Goal: Check status: Check status

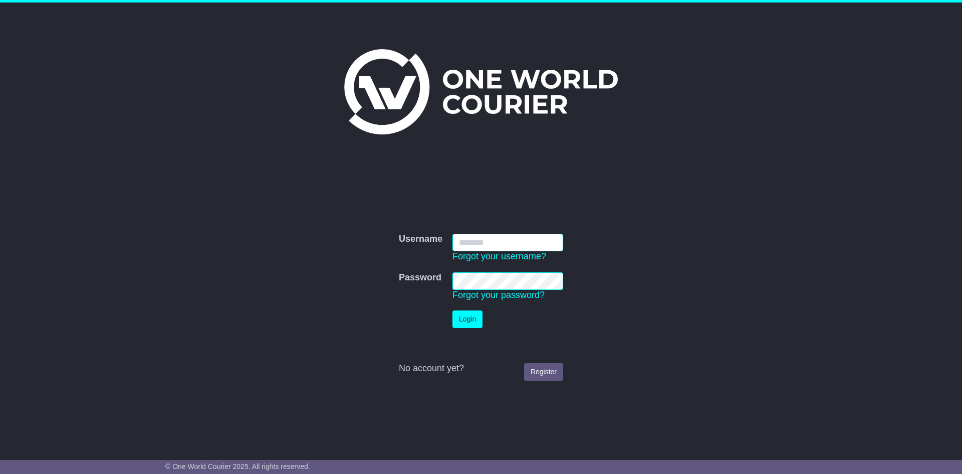
type input "**********"
click at [466, 320] on button "Login" at bounding box center [468, 319] width 30 height 18
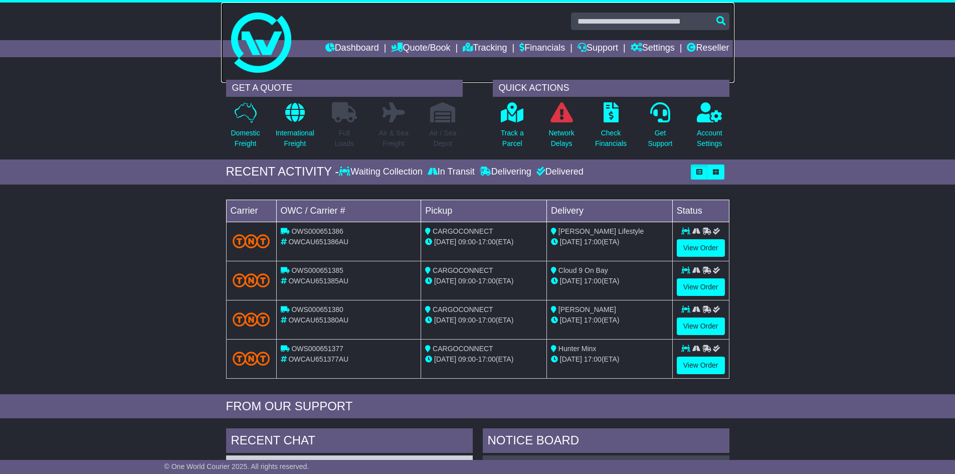
click at [504, 35] on link at bounding box center [477, 43] width 513 height 80
click at [475, 53] on link "Tracking" at bounding box center [485, 48] width 44 height 17
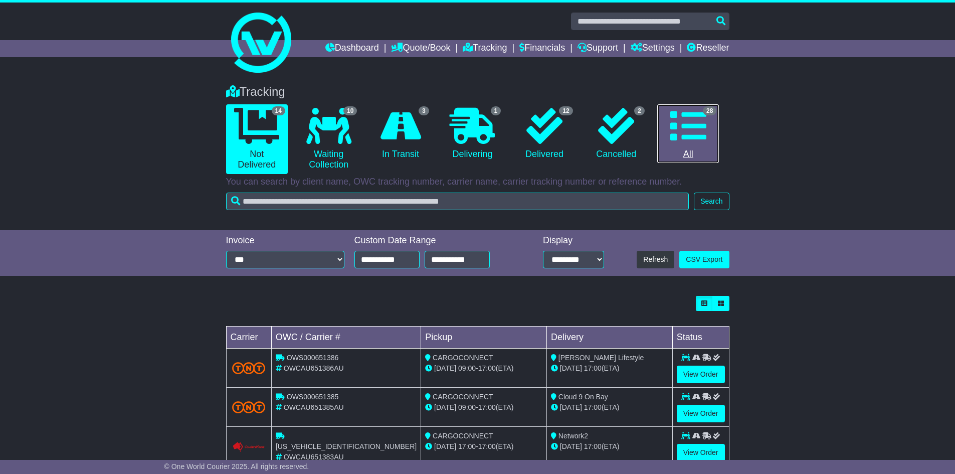
click at [708, 146] on link "28 All" at bounding box center [688, 133] width 62 height 59
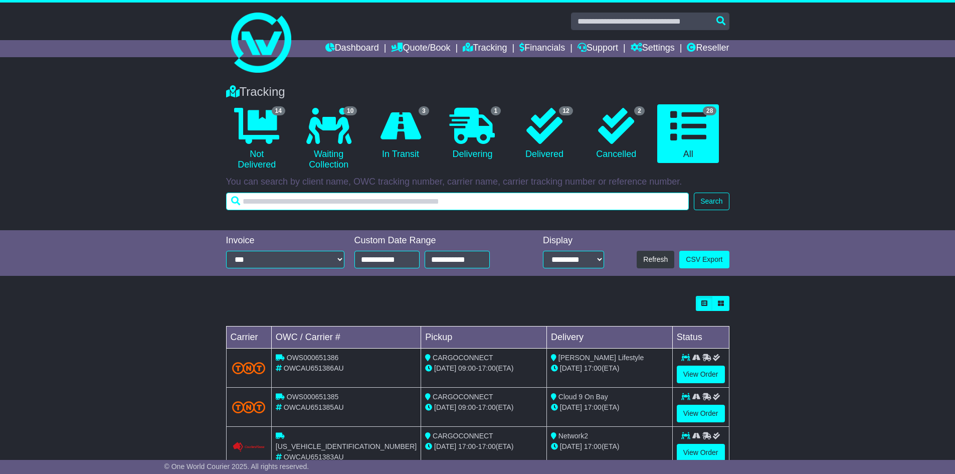
click at [560, 197] on input "text" at bounding box center [457, 201] width 463 height 18
paste input "**********"
type input "**********"
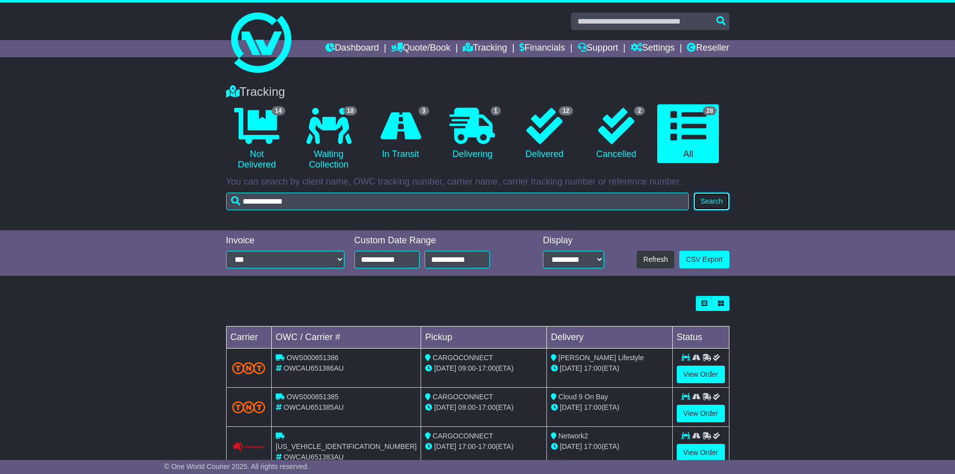
click at [723, 200] on button "Search" at bounding box center [711, 201] width 35 height 18
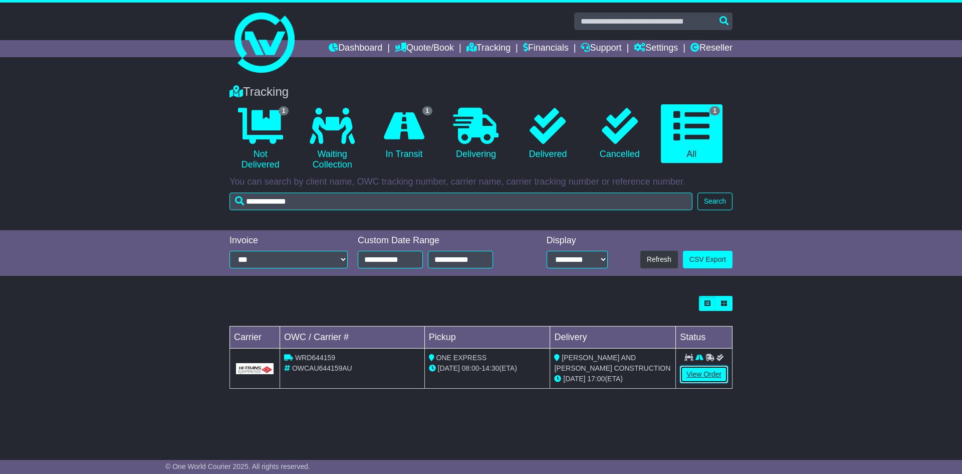
click at [695, 381] on link "View Order" at bounding box center [704, 374] width 48 height 18
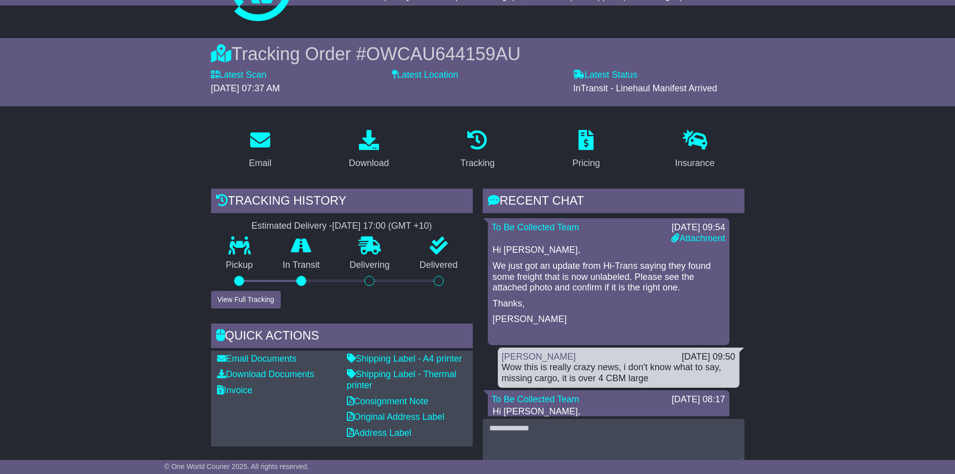
scroll to position [150, 0]
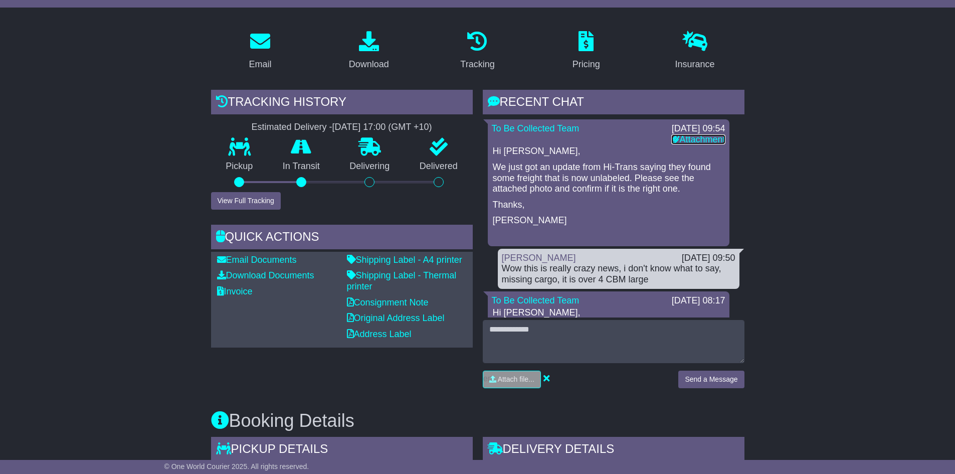
click at [687, 137] on link "Attachment" at bounding box center [698, 139] width 54 height 10
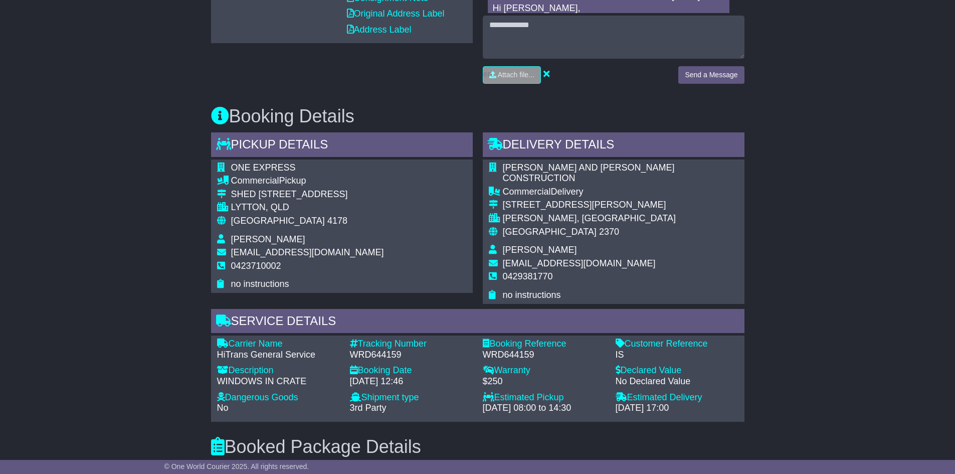
scroll to position [370, 0]
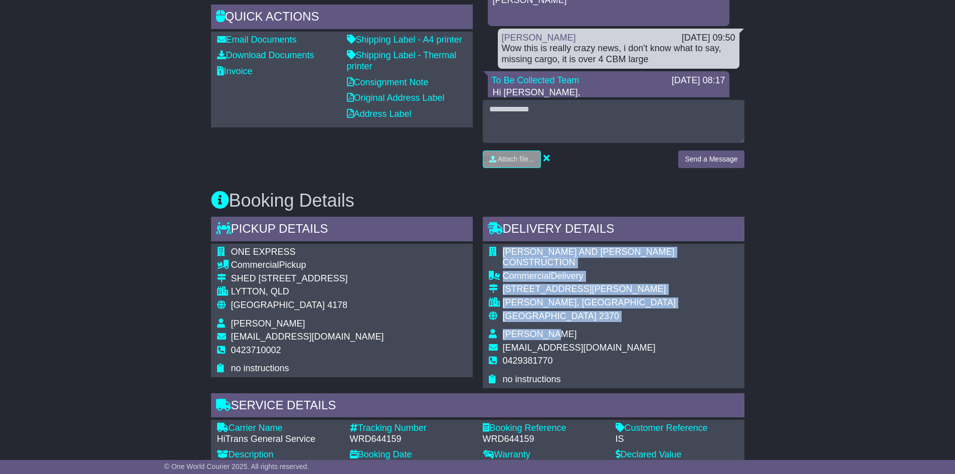
drag, startPoint x: 564, startPoint y: 323, endPoint x: 485, endPoint y: 322, distance: 79.2
click at [485, 322] on div "[PERSON_NAME] AND [PERSON_NAME] CONSTRUCTION Commercial Delivery [STREET_ADDRES…" at bounding box center [614, 316] width 262 height 144
drag, startPoint x: 554, startPoint y: 296, endPoint x: 560, endPoint y: 317, distance: 21.9
click at [554, 298] on td "[PERSON_NAME], [GEOGRAPHIC_DATA]" at bounding box center [621, 304] width 236 height 14
click at [559, 329] on span "[PERSON_NAME]" at bounding box center [540, 334] width 74 height 10
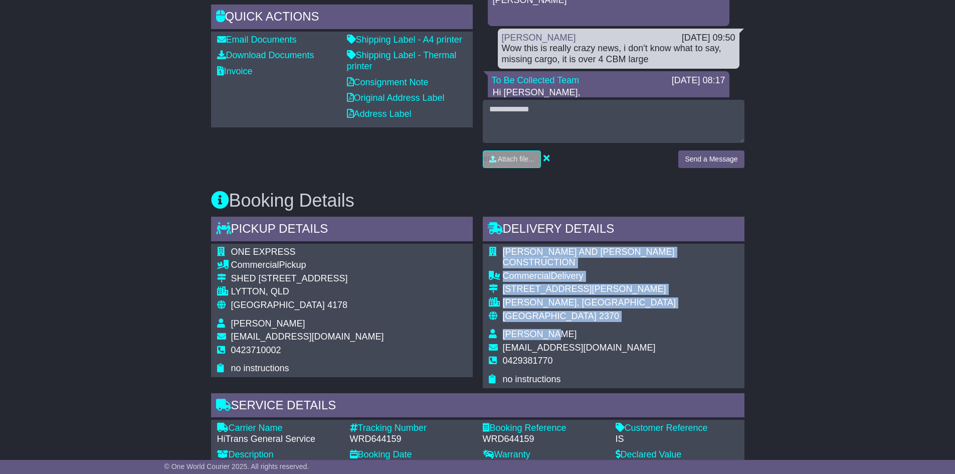
click at [550, 317] on td "Australia 2370" at bounding box center [621, 320] width 236 height 19
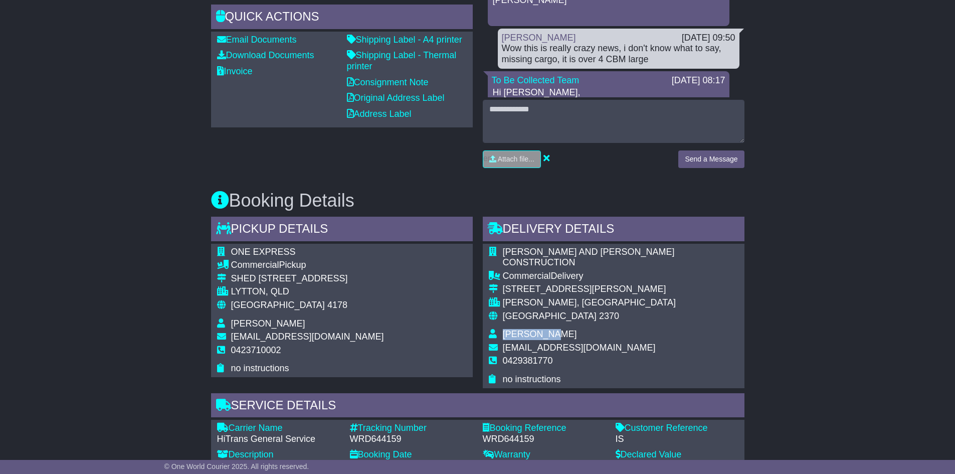
drag, startPoint x: 565, startPoint y: 321, endPoint x: 500, endPoint y: 321, distance: 65.2
click at [500, 329] on tr "[PERSON_NAME]" at bounding box center [614, 336] width 250 height 14
copy tr "[PERSON_NAME]"
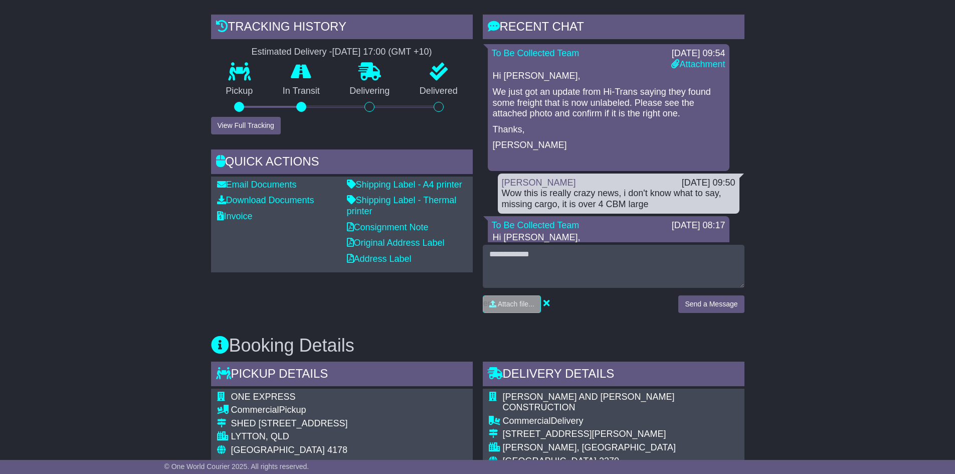
scroll to position [220, 0]
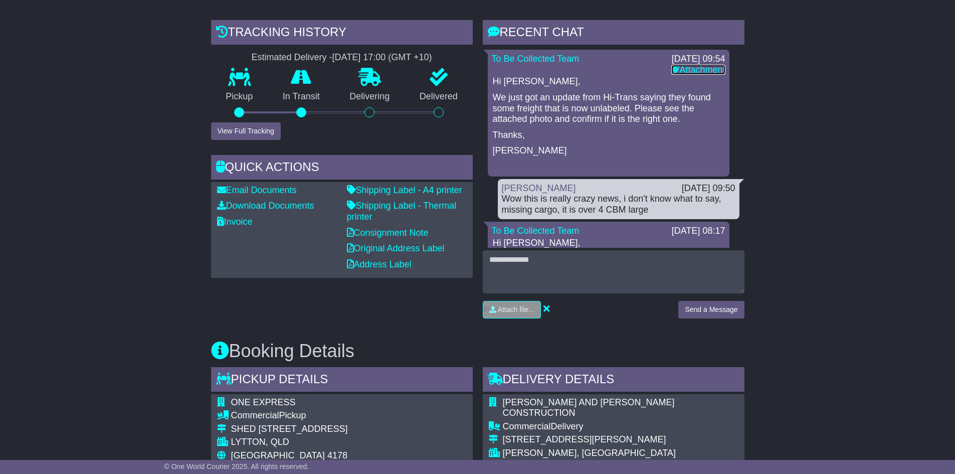
click at [687, 69] on link "Attachment" at bounding box center [698, 70] width 54 height 10
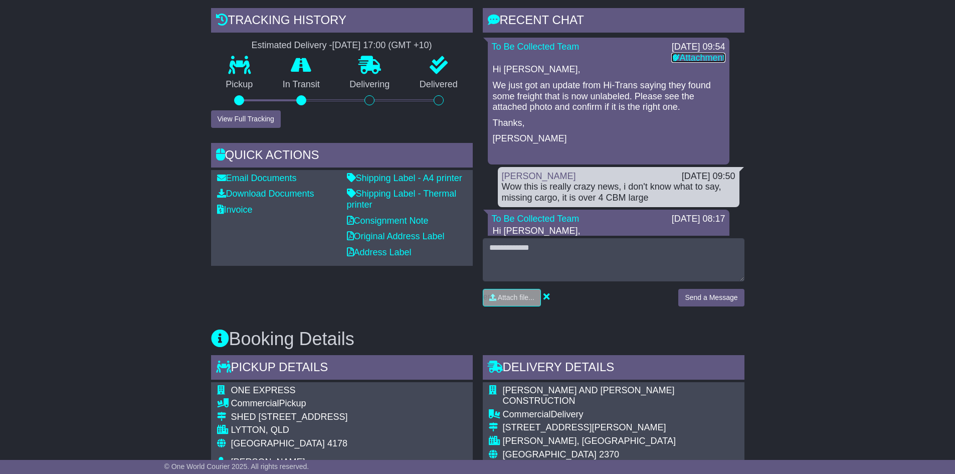
scroll to position [301, 0]
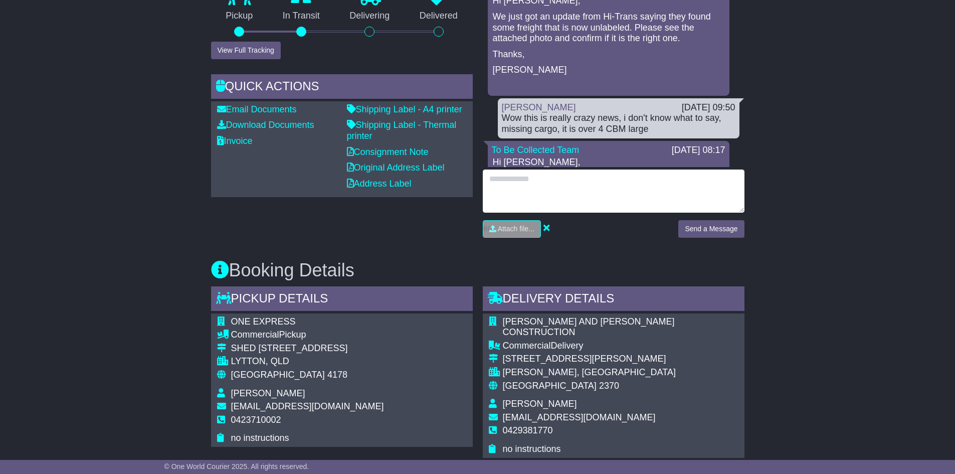
click at [540, 189] on textarea at bounding box center [614, 190] width 262 height 43
type textarea "**********"
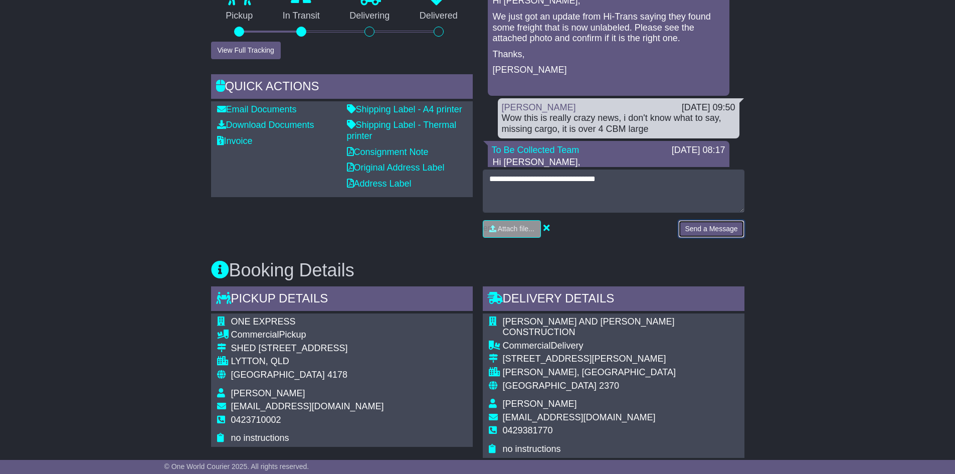
click at [729, 223] on button "Send a Message" at bounding box center [711, 229] width 66 height 18
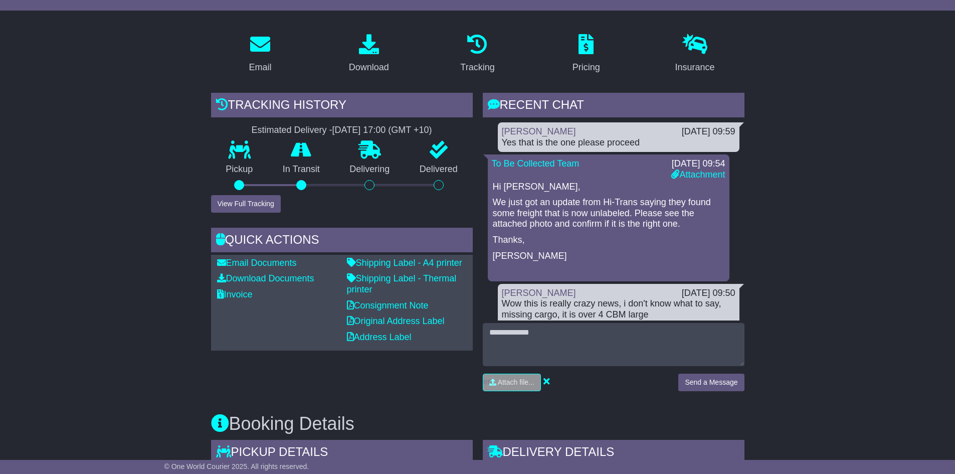
scroll to position [50, 0]
